Goal: Task Accomplishment & Management: Use online tool/utility

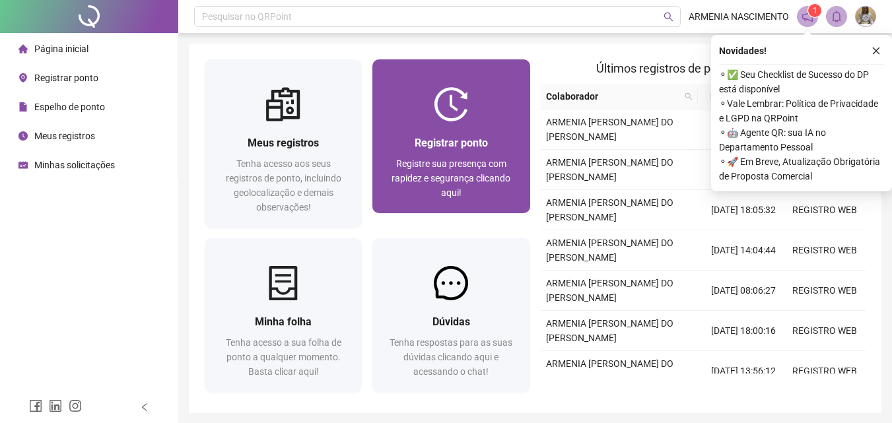
click at [450, 135] on div "Registrar ponto" at bounding box center [450, 143] width 125 height 17
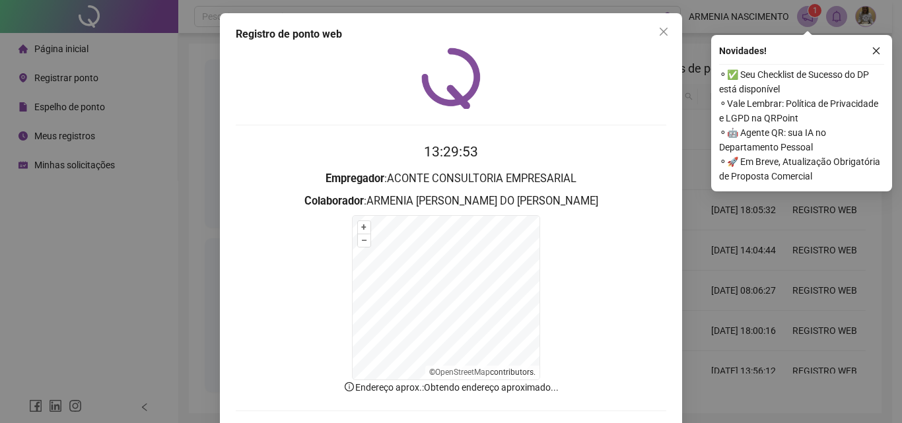
scroll to position [59, 0]
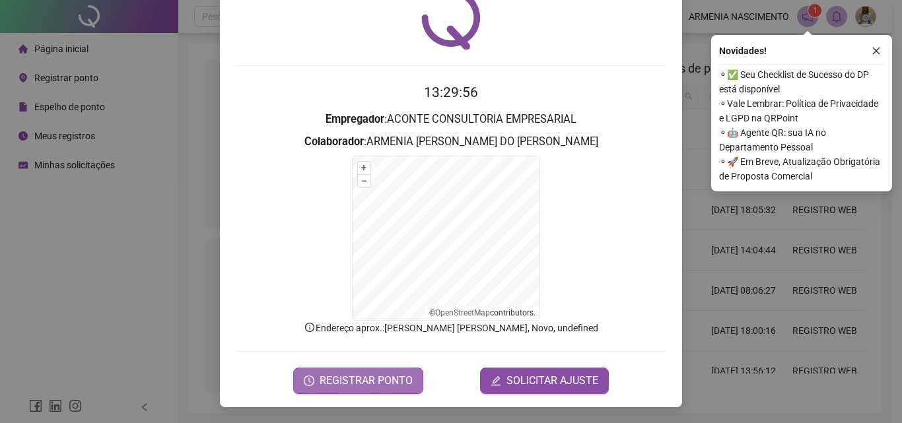
click at [328, 378] on span "REGISTRAR PONTO" at bounding box center [366, 381] width 93 height 16
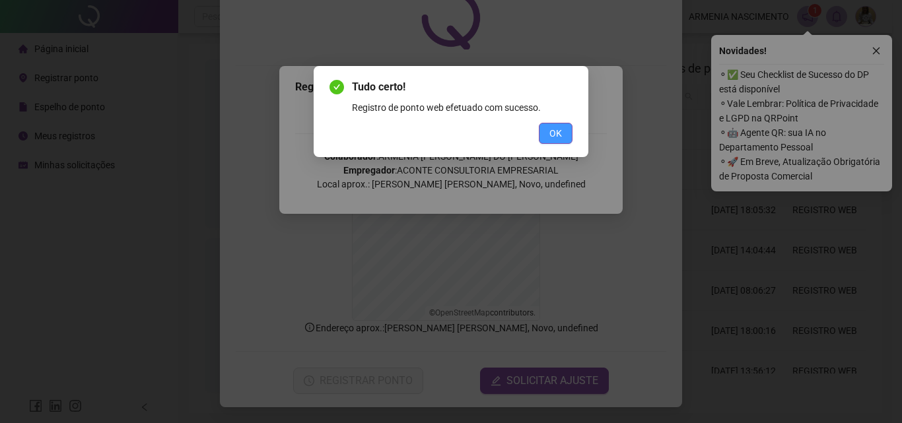
click at [561, 127] on span "OK" at bounding box center [555, 133] width 13 height 15
